Goal: Information Seeking & Learning: Learn about a topic

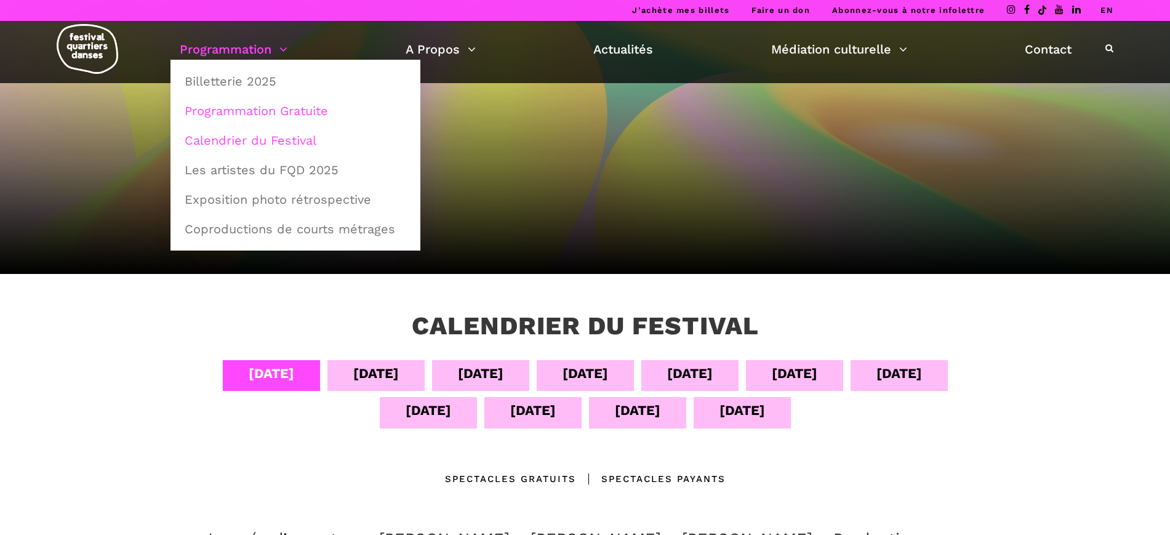
click at [254, 116] on link "Programmation Gratuite" at bounding box center [295, 111] width 236 height 28
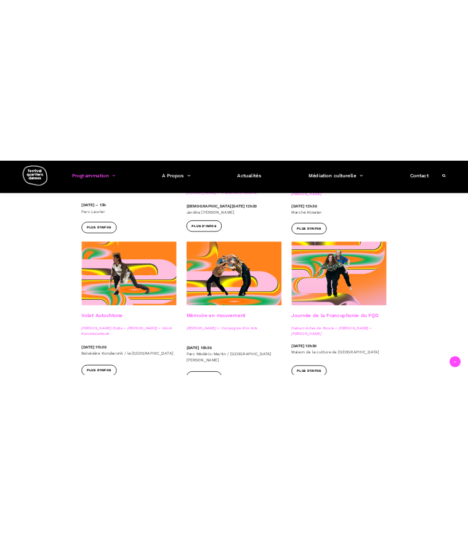
scroll to position [615, 0]
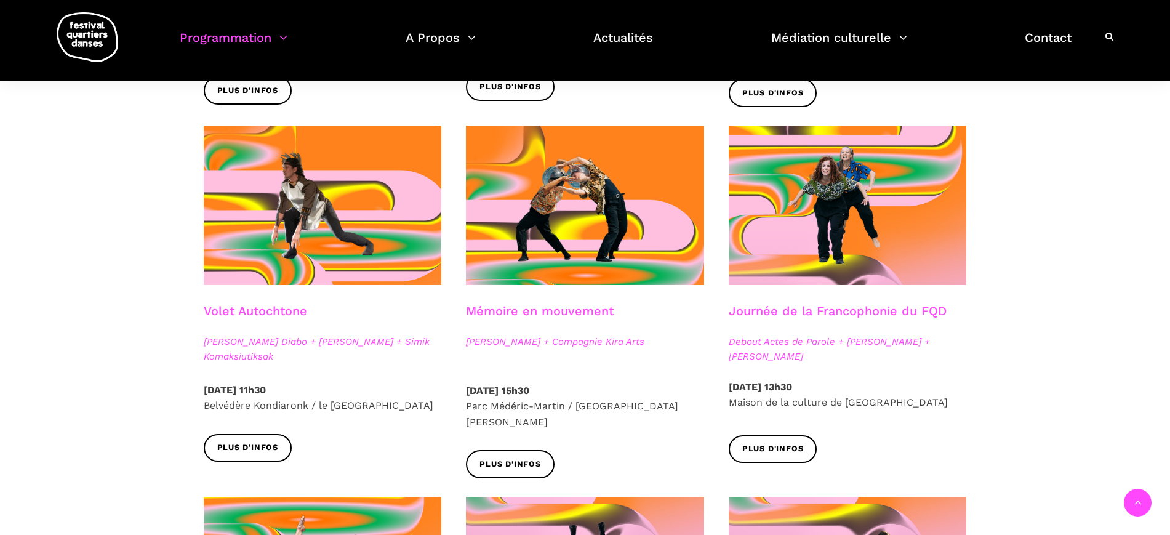
click at [229, 312] on link "Volet Autochtone" at bounding box center [255, 310] width 103 height 15
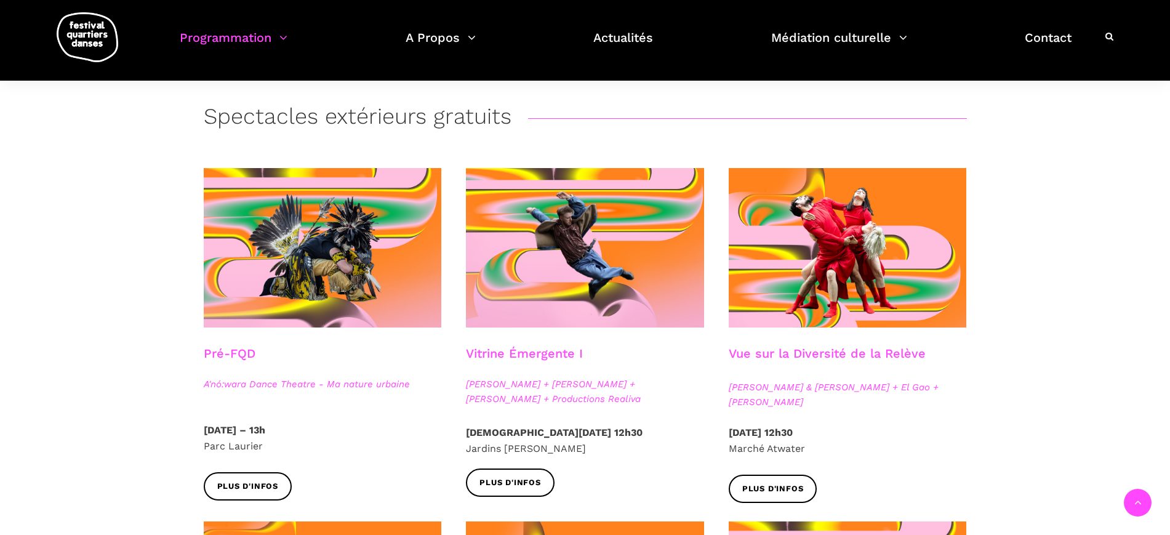
scroll to position [12, 0]
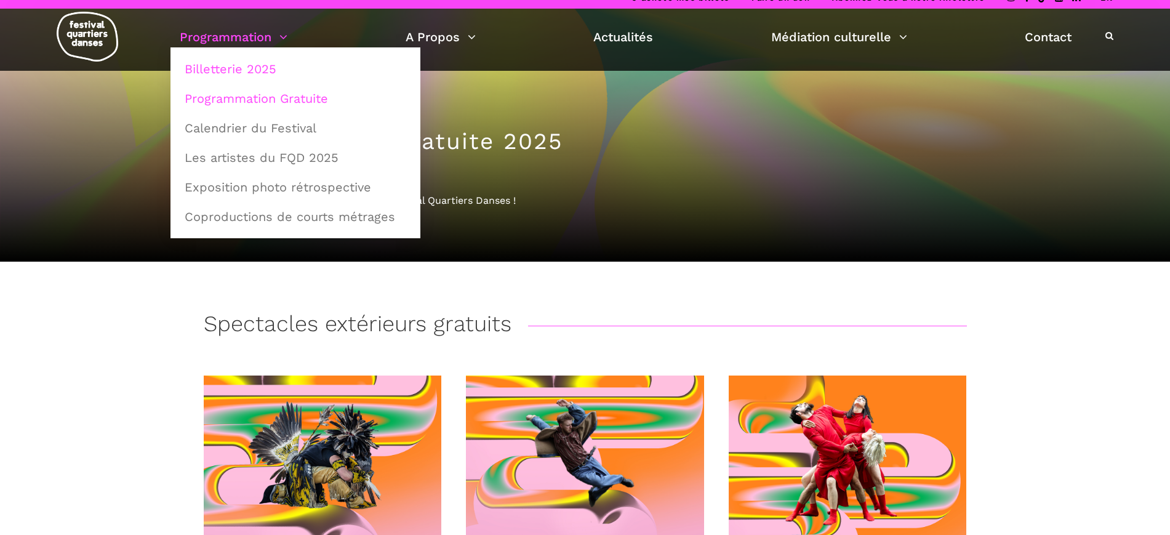
click at [228, 70] on link "Billetterie 2025" at bounding box center [295, 69] width 236 height 28
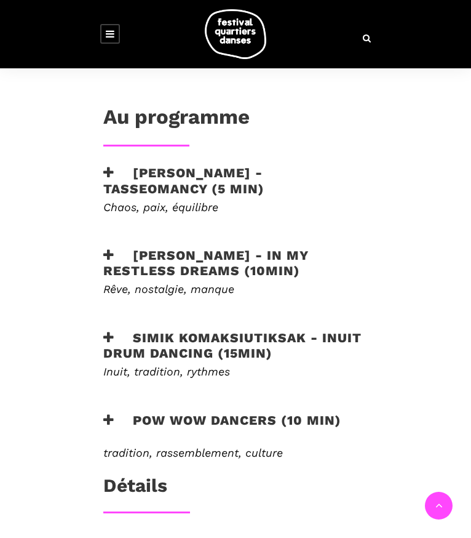
scroll to position [538, 0]
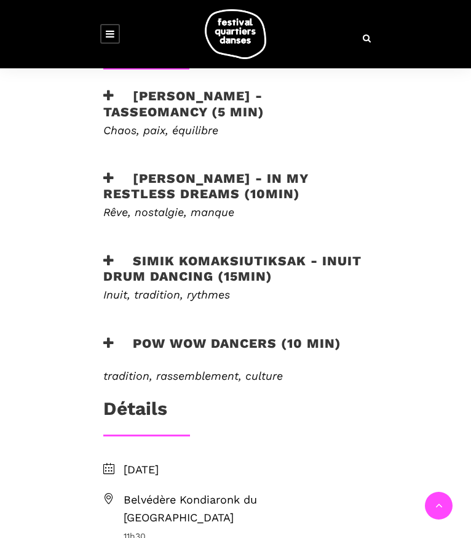
click at [153, 253] on h3 "Simik Komaksiutiksak - Inuit Drum Dancing (15min)" at bounding box center [235, 268] width 265 height 31
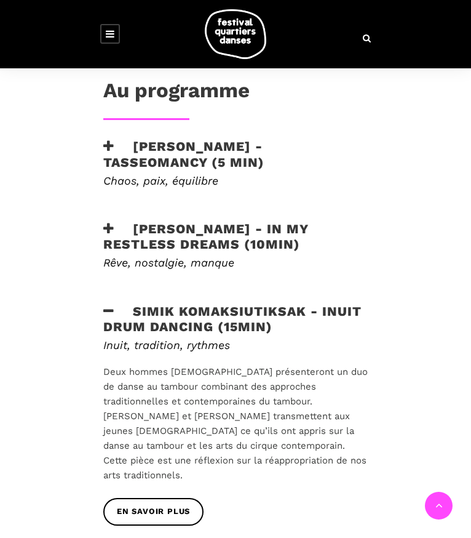
scroll to position [461, 0]
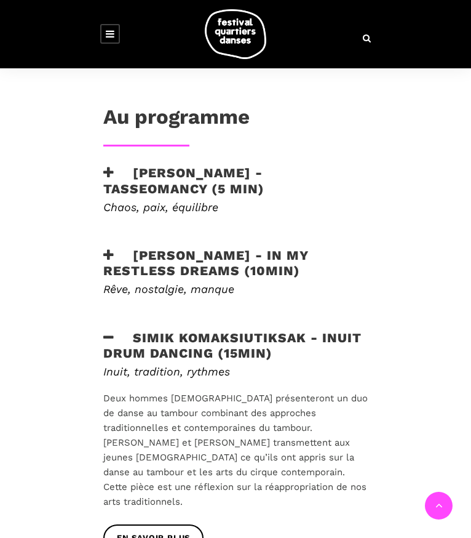
click at [122, 247] on h3 "Ryleigh Mayo - In my restless dreams (10min)" at bounding box center [235, 262] width 265 height 31
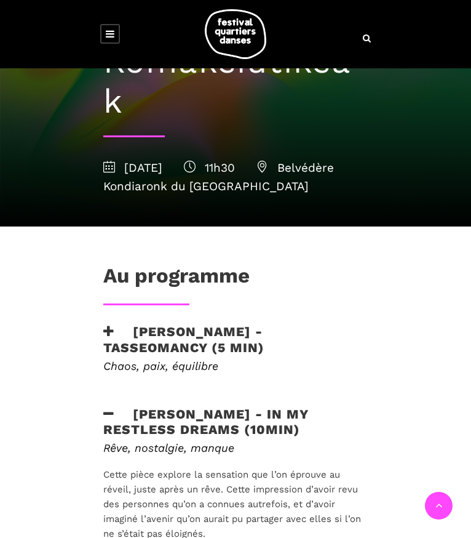
scroll to position [385, 0]
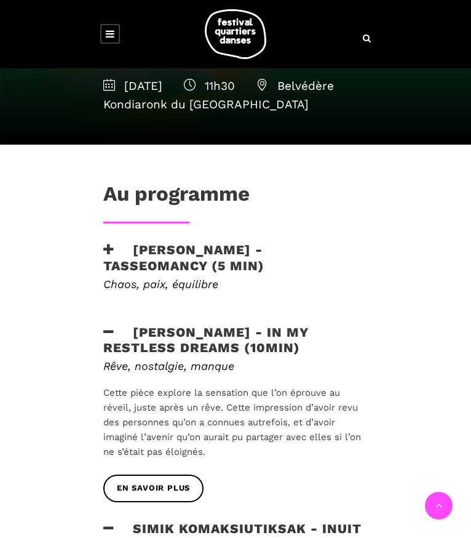
click at [98, 181] on div "Au programme Marshall Diabo - Tasseomancy (5 min) Chaos, paix, équilibre Tasseo…" at bounding box center [235, 502] width 289 height 642
click at [103, 242] on h3 "Marshall Diabo - Tasseomancy (5 min)" at bounding box center [235, 257] width 265 height 31
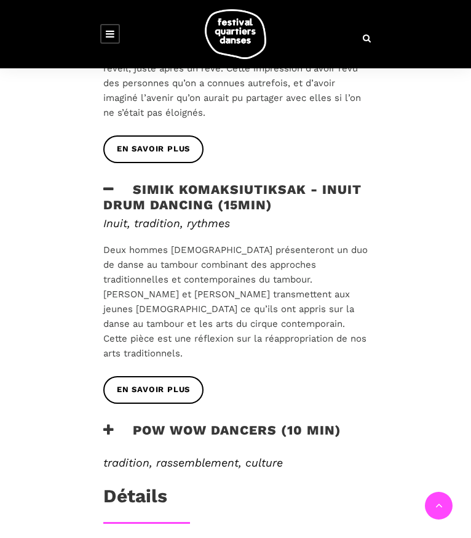
scroll to position [923, 0]
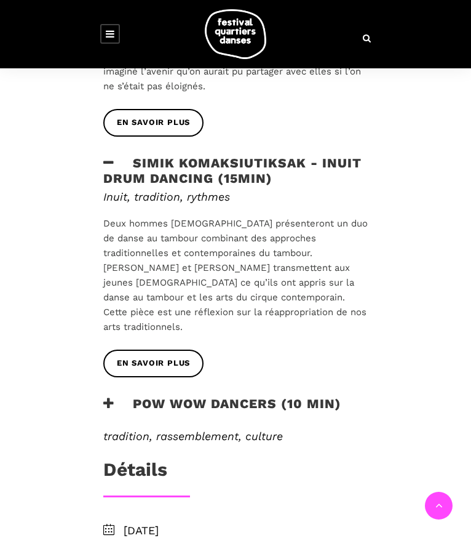
click at [171, 396] on h3 "Pow Wow Dancers (10 min)" at bounding box center [222, 411] width 238 height 31
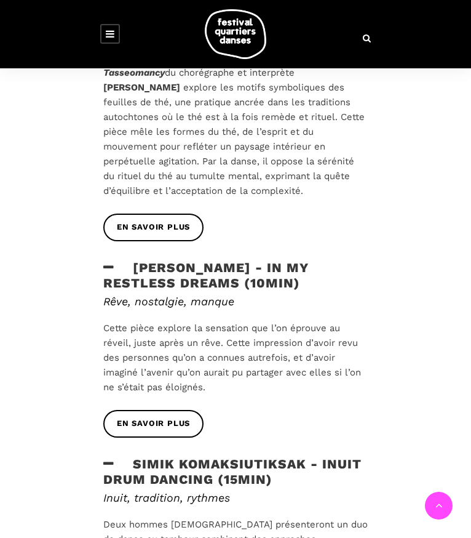
scroll to position [615, 0]
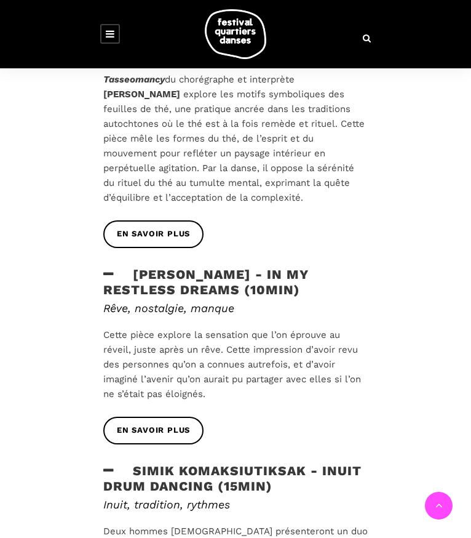
click at [103, 327] on p "Cette pièce explore la sensation que l’on éprouve au réveil, juste après un rêv…" at bounding box center [235, 364] width 265 height 74
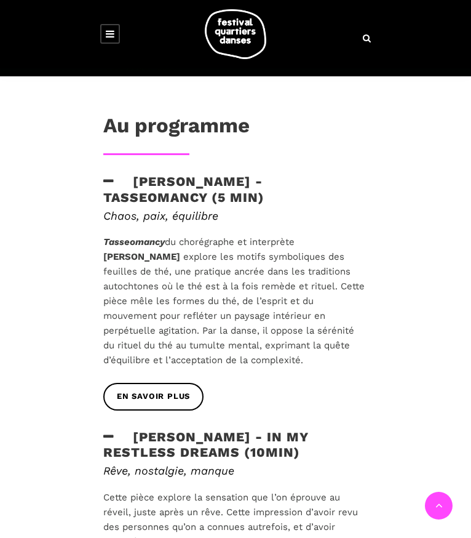
scroll to position [461, 0]
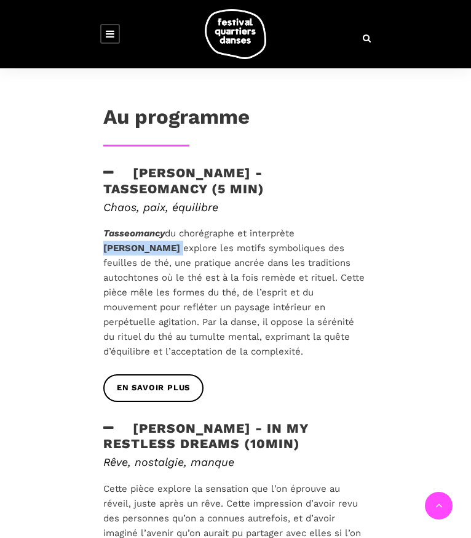
drag, startPoint x: 224, startPoint y: 153, endPoint x: 53, endPoint y: 167, distance: 171.7
click at [103, 226] on p "Tasseomancy du chorégraphe et interprète Marshall Diabo explore les motifs symb…" at bounding box center [235, 292] width 265 height 133
copy p "Marshall Diabo"
click at [151, 242] on span "explore les motifs symboliques des feuilles de thé, une pratique ancrée dans le…" at bounding box center [233, 299] width 261 height 114
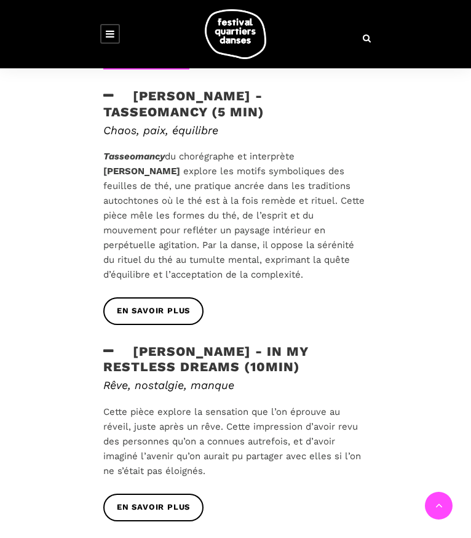
click at [103, 404] on p "Cette pièce explore la sensation que l’on éprouve au réveil, juste après un rêv…" at bounding box center [235, 441] width 265 height 74
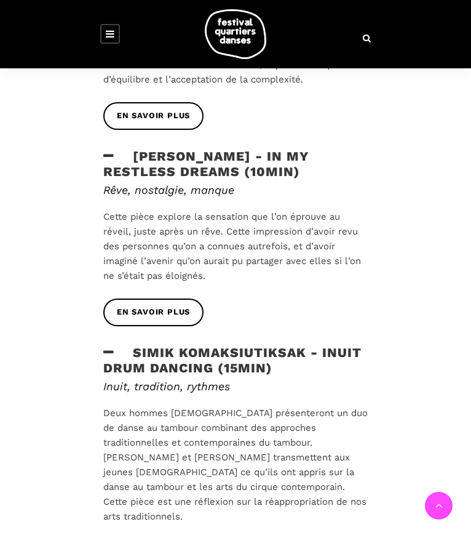
scroll to position [769, 0]
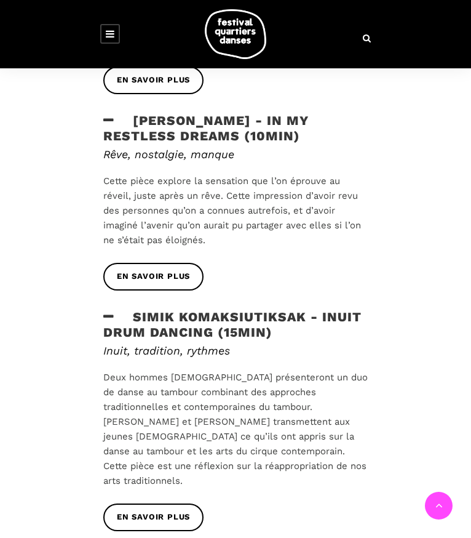
click at [177, 309] on h3 "Simik Komaksiutiksak - Inuit Drum Dancing (15min)" at bounding box center [235, 324] width 265 height 31
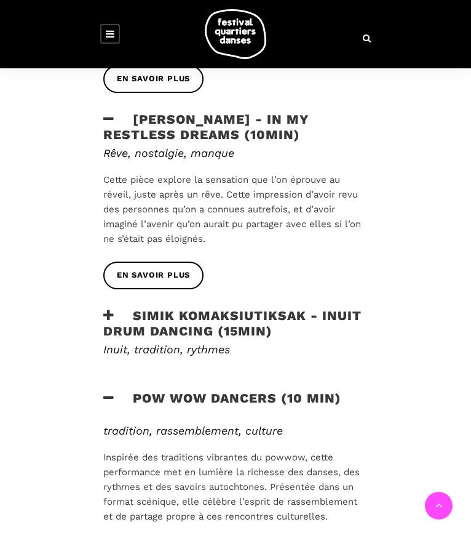
scroll to position [846, 0]
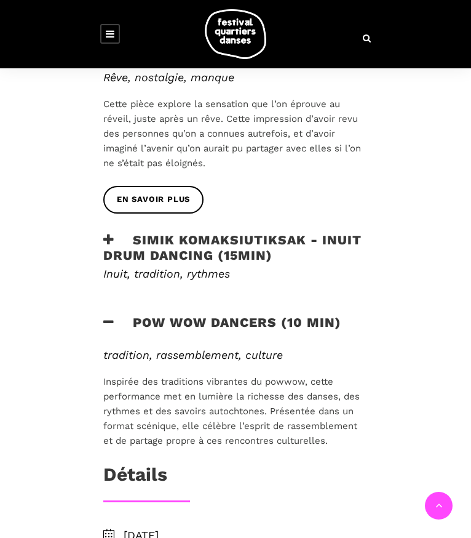
click at [103, 233] on icon at bounding box center [108, 239] width 11 height 13
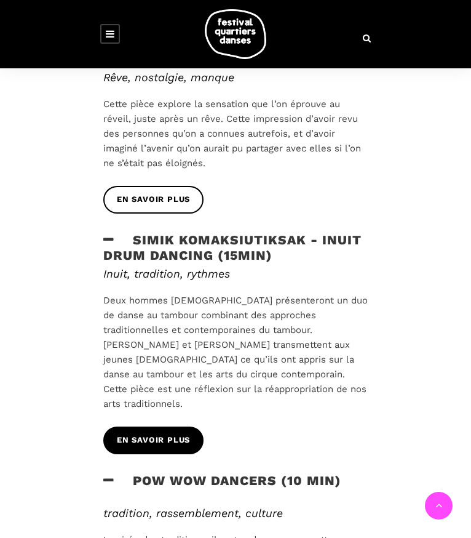
click at [117, 434] on span "en savoir plus" at bounding box center [153, 440] width 73 height 13
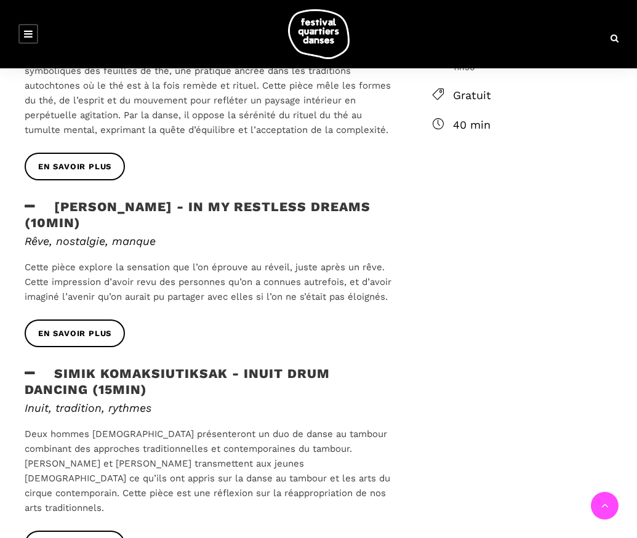
scroll to position [557, 0]
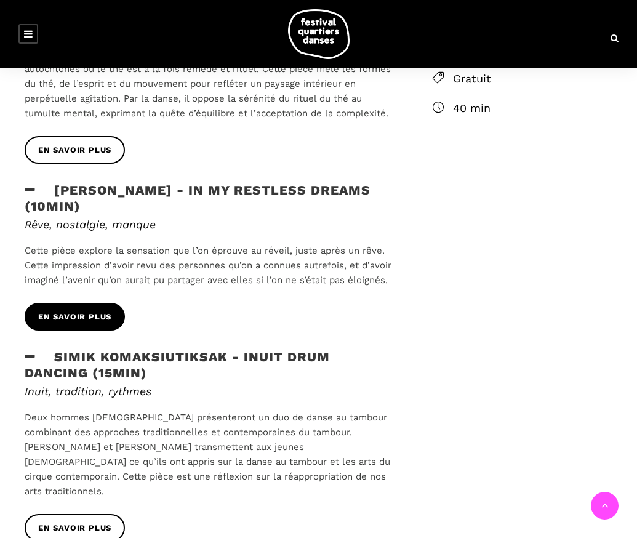
click at [96, 311] on span "en savoir plus" at bounding box center [74, 317] width 73 height 13
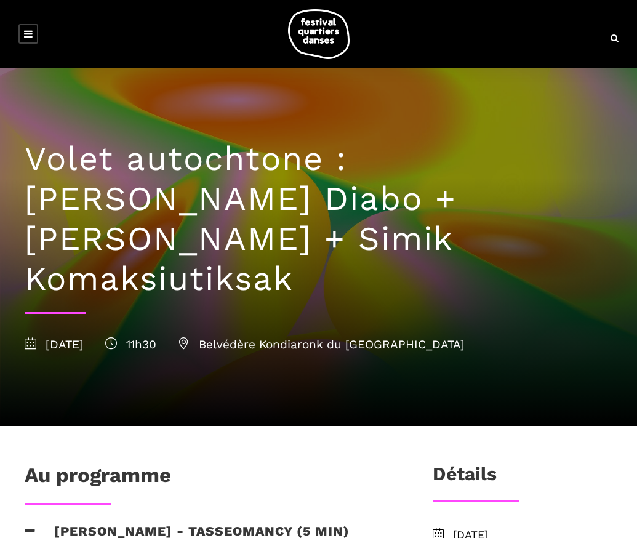
scroll to position [0, 0]
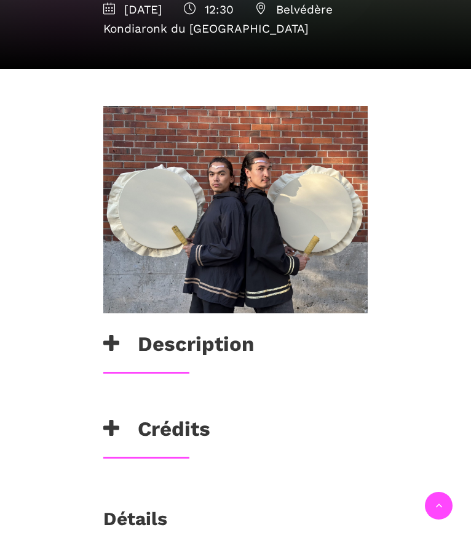
scroll to position [385, 0]
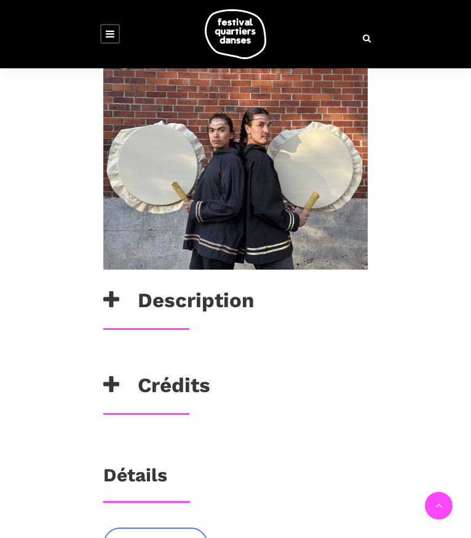
click at [103, 373] on h3 "Crédits" at bounding box center [156, 388] width 107 height 31
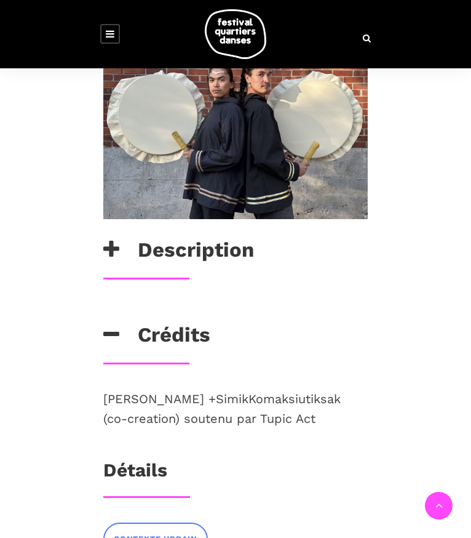
scroll to position [461, 0]
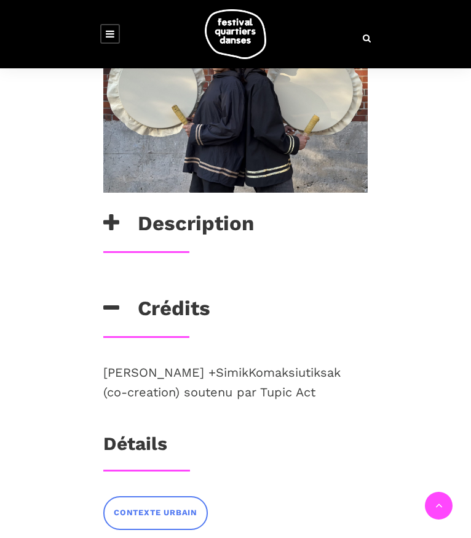
click at [175, 362] on p "Saali Kuata + Simik Komaksiutiksak (co-creation) soutenu par Tupic Act" at bounding box center [235, 381] width 265 height 39
drag, startPoint x: 90, startPoint y: 234, endPoint x: 25, endPoint y: 238, distance: 65.4
click at [103, 362] on p "Saali Kuata + Simik Komaksiutiksak (co-creation) soutenu par Tupic Act" at bounding box center [235, 381] width 265 height 39
copy p "Saali Kuata"
click at [91, 362] on div "Saali Kuata + Simik Komaksiutiksak (co-creation) soutenu par Tupic Act" at bounding box center [235, 397] width 289 height 70
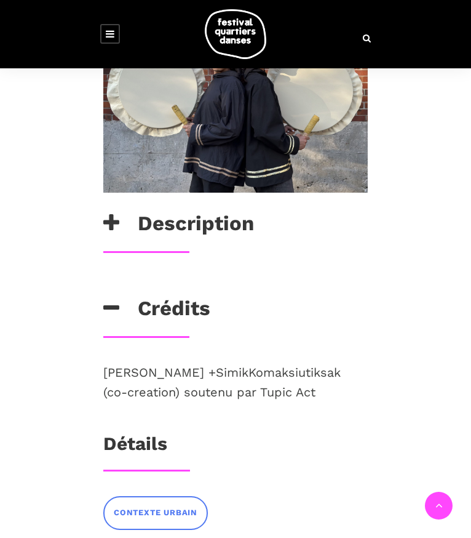
drag, startPoint x: 221, startPoint y: 252, endPoint x: 19, endPoint y: 236, distance: 202.4
click at [91, 362] on div "Saali Kuata + Simik Komaksiutiksak (co-creation) soutenu par Tupic Act" at bounding box center [235, 397] width 289 height 70
copy p "Saali Kuata + Simik Komaksiutiksak (co-creation) soutenu par Tupic Act"
click at [280, 124] on div "Description Deux hommes inuits présenteront un duo de danse au tambour combinan…" at bounding box center [235, 208] width 289 height 447
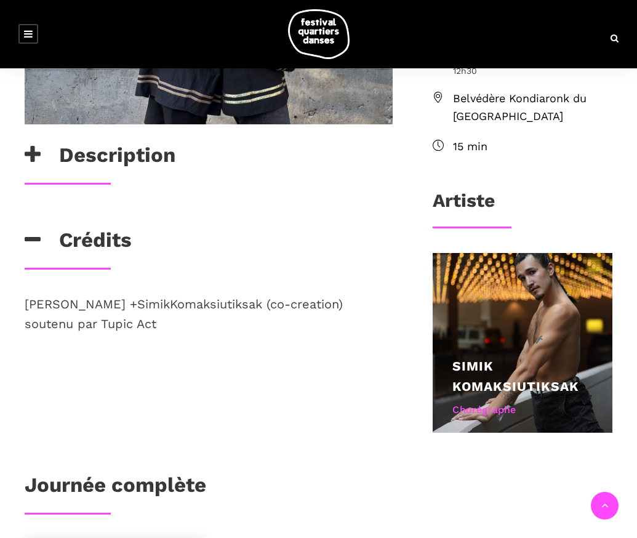
drag, startPoint x: 81, startPoint y: 370, endPoint x: 95, endPoint y: 316, distance: 55.8
click at [81, 369] on div "Description Deux hommes inuits présenteront un duo de danse au tambour combinan…" at bounding box center [318, 380] width 637 height 904
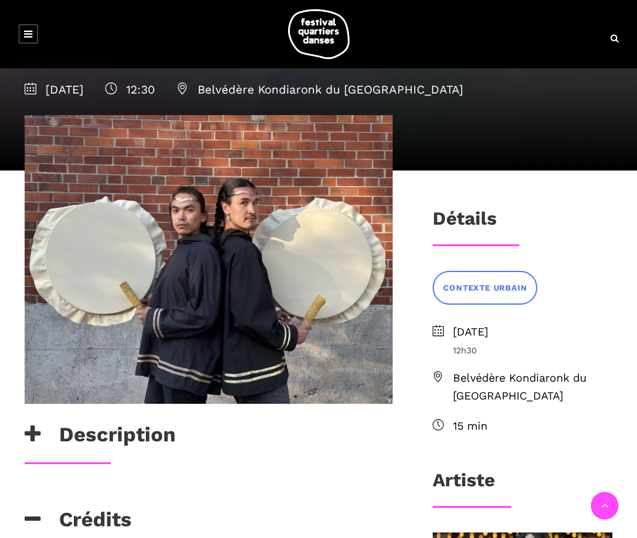
scroll to position [0, 0]
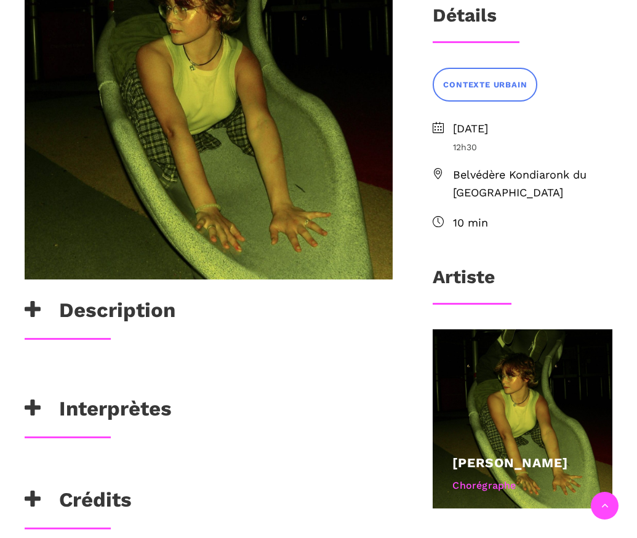
scroll to position [615, 0]
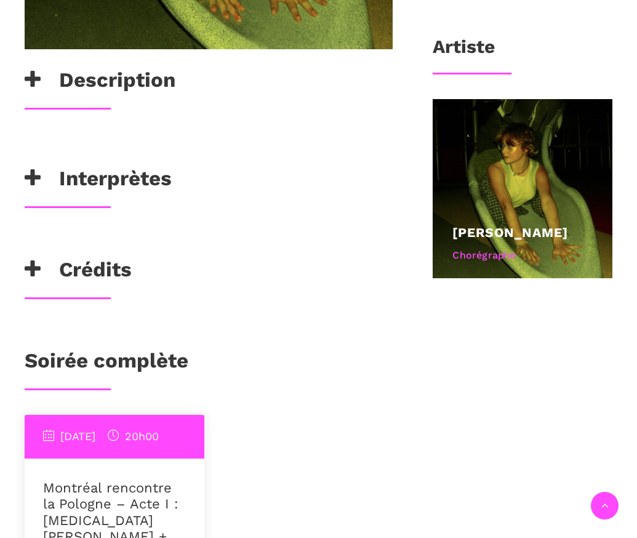
click at [140, 86] on h3 "Description" at bounding box center [100, 83] width 151 height 31
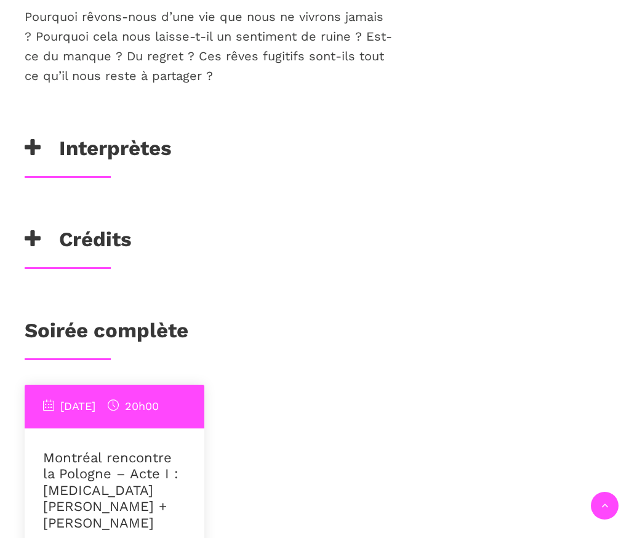
scroll to position [1077, 0]
click at [132, 139] on h3 "Interprètes" at bounding box center [98, 150] width 147 height 31
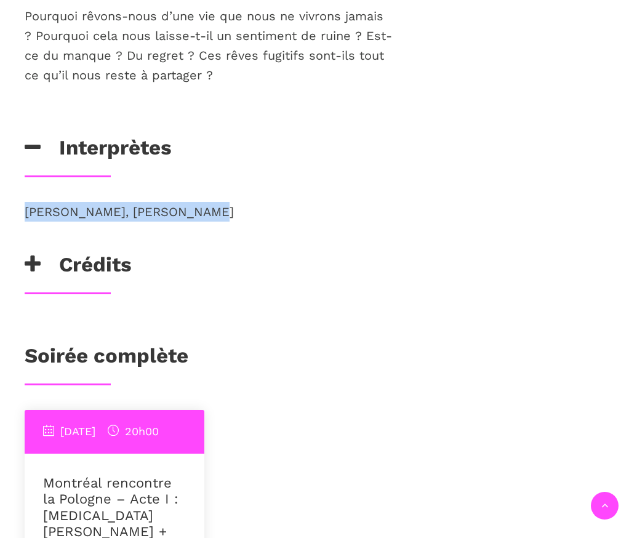
drag, startPoint x: 191, startPoint y: 212, endPoint x: 18, endPoint y: 212, distance: 172.9
click at [18, 212] on div "Lilya Richard, Flavie Bonin" at bounding box center [208, 227] width 393 height 50
copy p "Lilya Richard, Flavie Bonin"
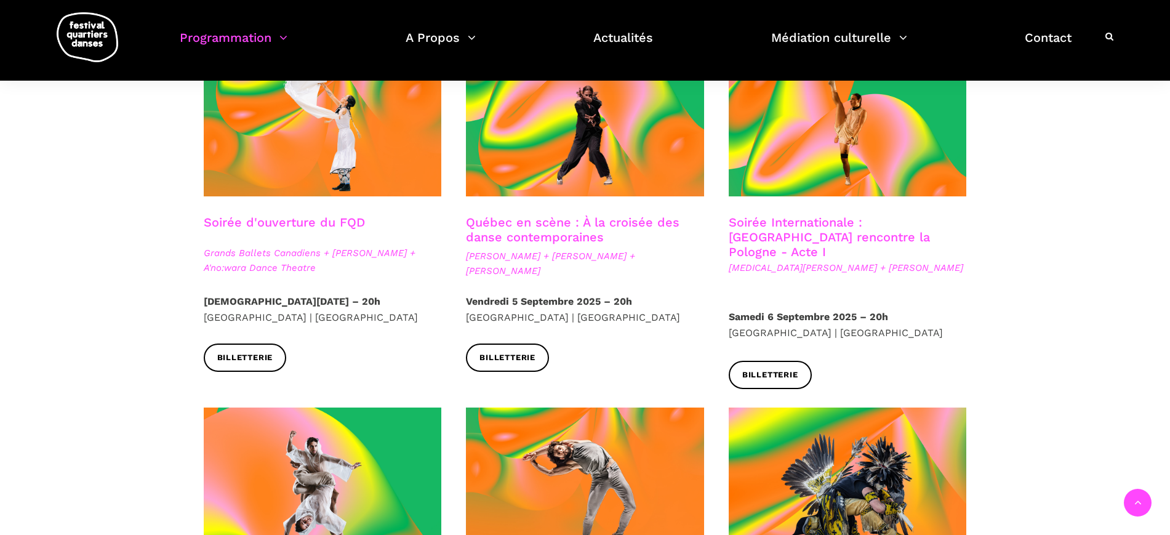
scroll to position [308, 0]
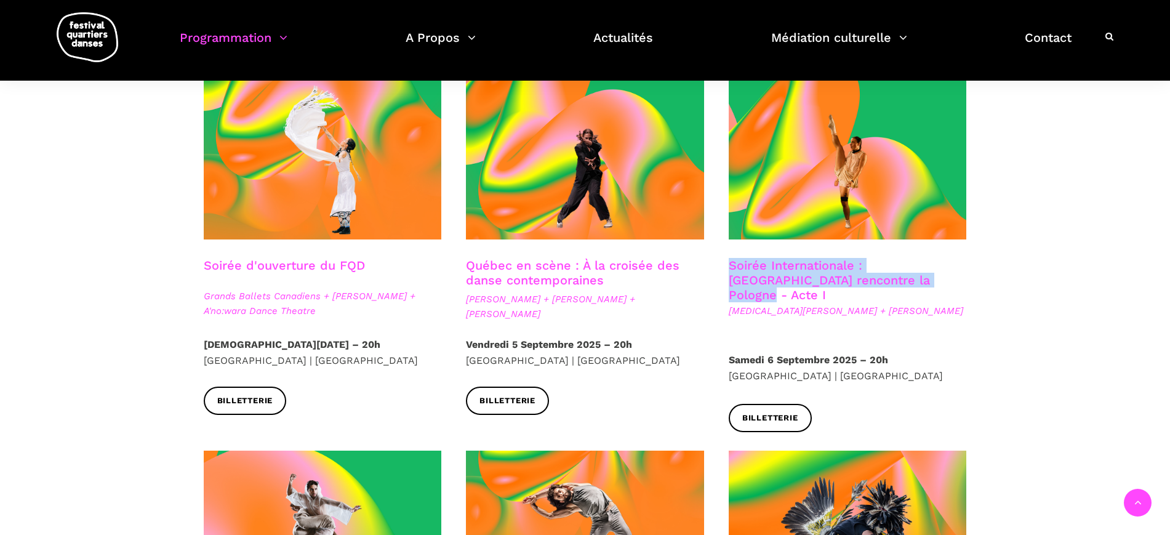
drag, startPoint x: 925, startPoint y: 283, endPoint x: 722, endPoint y: 266, distance: 203.7
click at [722, 266] on div "Soirée Internationale : Montréal rencontre la Pologne - Acte I Kyra Jean Green …" at bounding box center [847, 305] width 263 height 94
copy link "Soirée Internationale : [GEOGRAPHIC_DATA] rencontre la Pologne - Acte I"
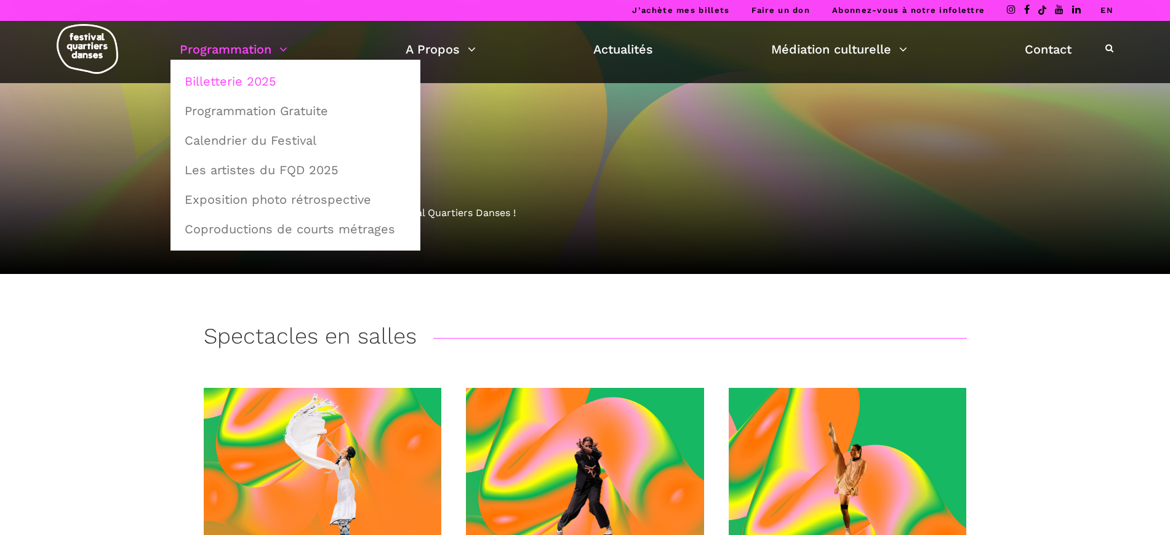
drag, startPoint x: 254, startPoint y: 55, endPoint x: 226, endPoint y: 81, distance: 37.9
click at [226, 81] on link "Billetterie 2025" at bounding box center [295, 81] width 236 height 28
click at [241, 50] on link "Programmation" at bounding box center [234, 49] width 108 height 21
click at [289, 109] on link "Programmation Gratuite" at bounding box center [295, 111] width 236 height 28
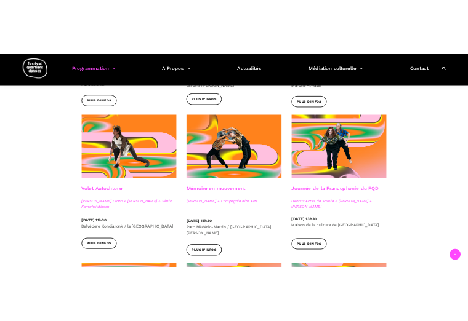
scroll to position [615, 0]
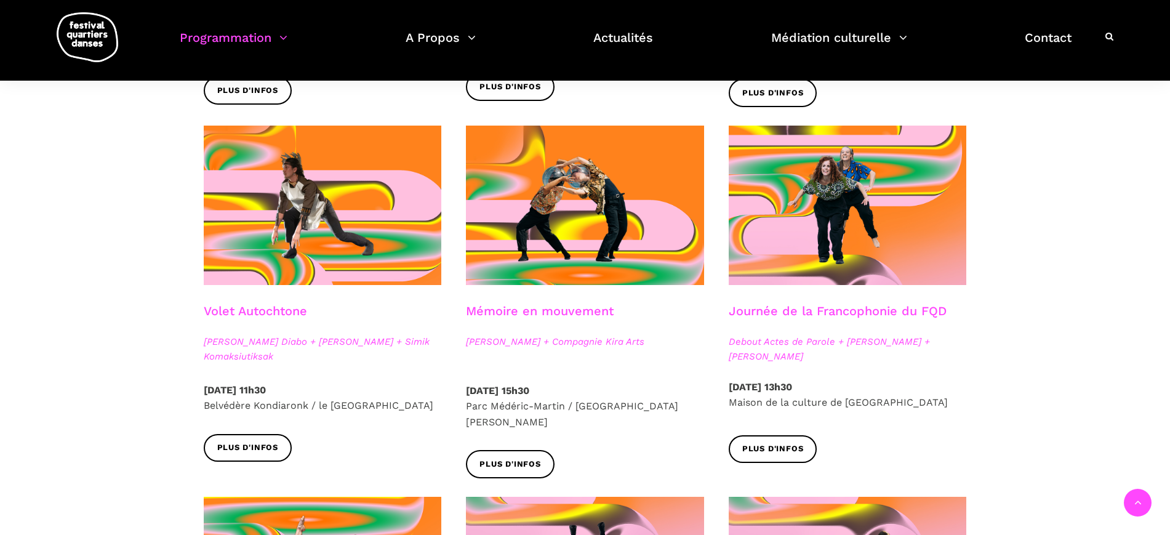
drag, startPoint x: 374, startPoint y: 386, endPoint x: 344, endPoint y: 389, distance: 30.4
click at [344, 389] on p "Samedi 6 Septembre 2025 – 11h30 Belvédère Kondiaronk / le Mont-Royal" at bounding box center [323, 397] width 238 height 31
copy strong "11h30"
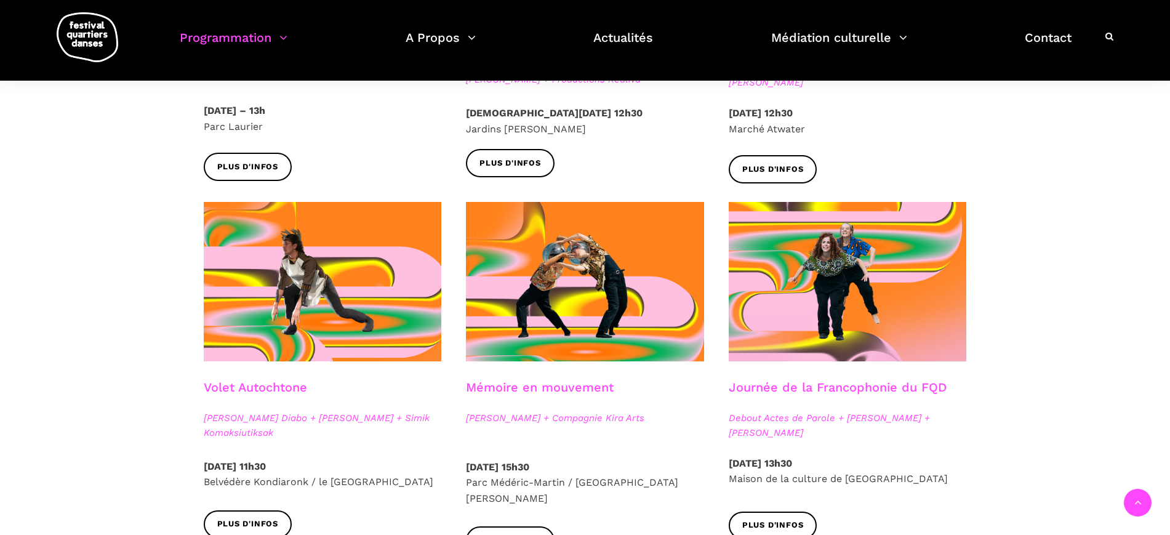
scroll to position [468, 0]
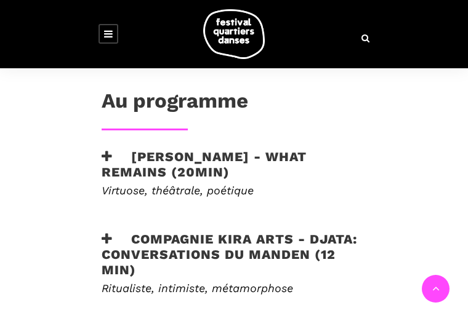
scroll to position [385, 0]
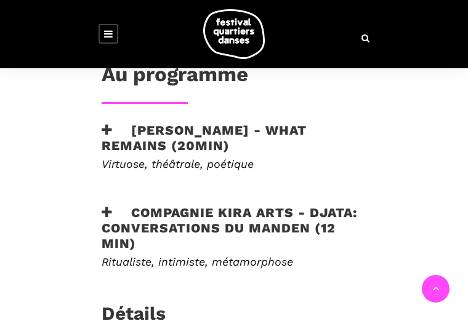
click at [125, 122] on h3 "[PERSON_NAME] - What remains (20min)" at bounding box center [234, 137] width 265 height 31
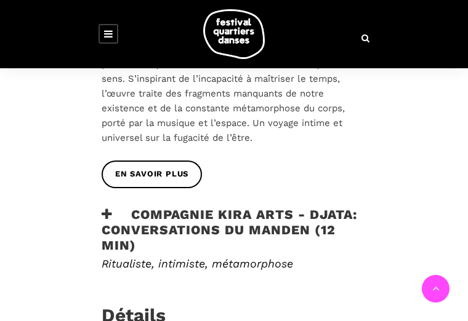
scroll to position [615, 0]
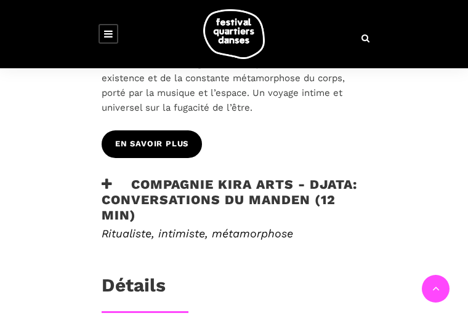
click at [115, 138] on span "En savoir plus" at bounding box center [151, 144] width 73 height 13
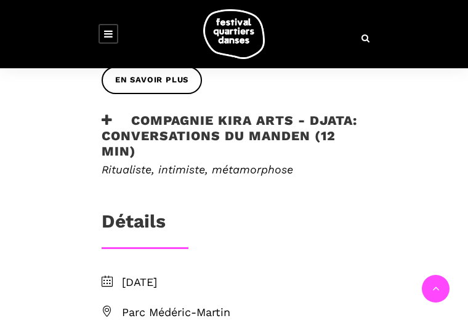
scroll to position [769, 0]
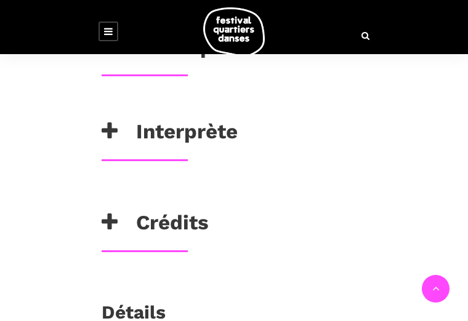
scroll to position [385, 0]
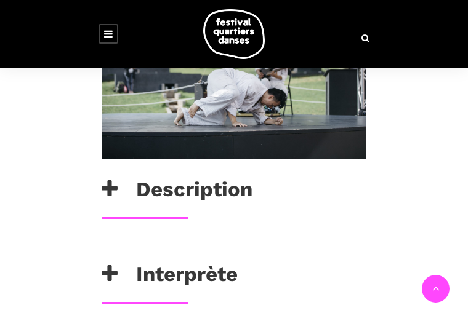
click at [103, 262] on h3 "Interprète" at bounding box center [170, 277] width 136 height 31
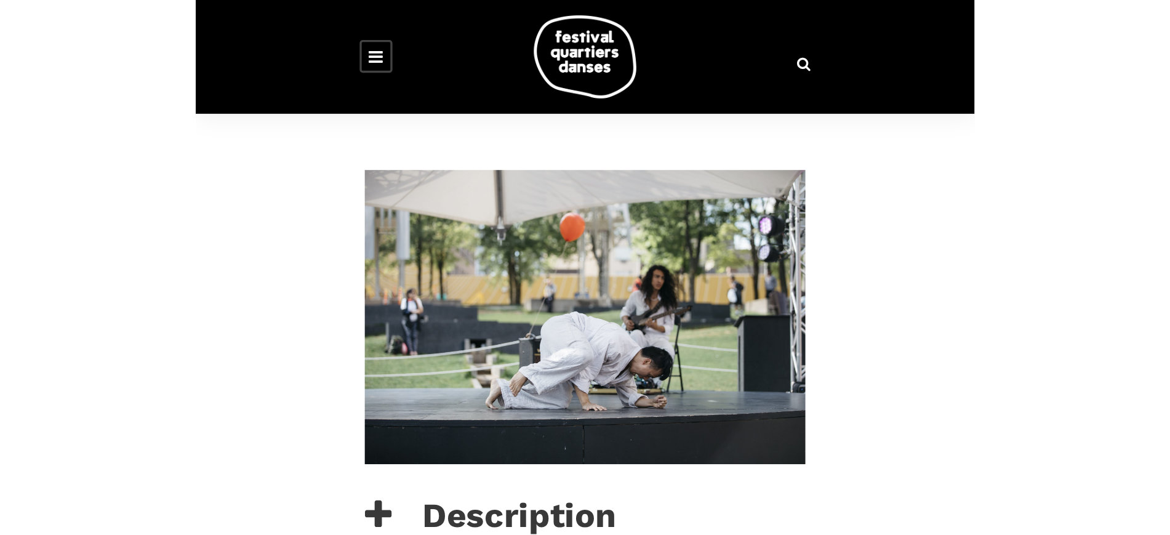
scroll to position [154, 0]
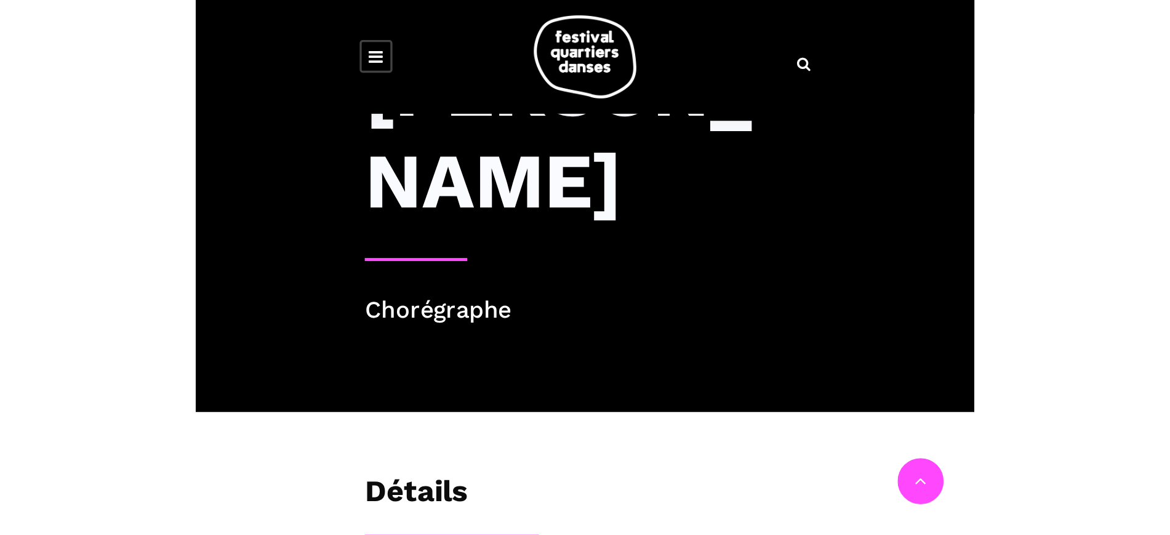
scroll to position [231, 0]
